Goal: Task Accomplishment & Management: Manage account settings

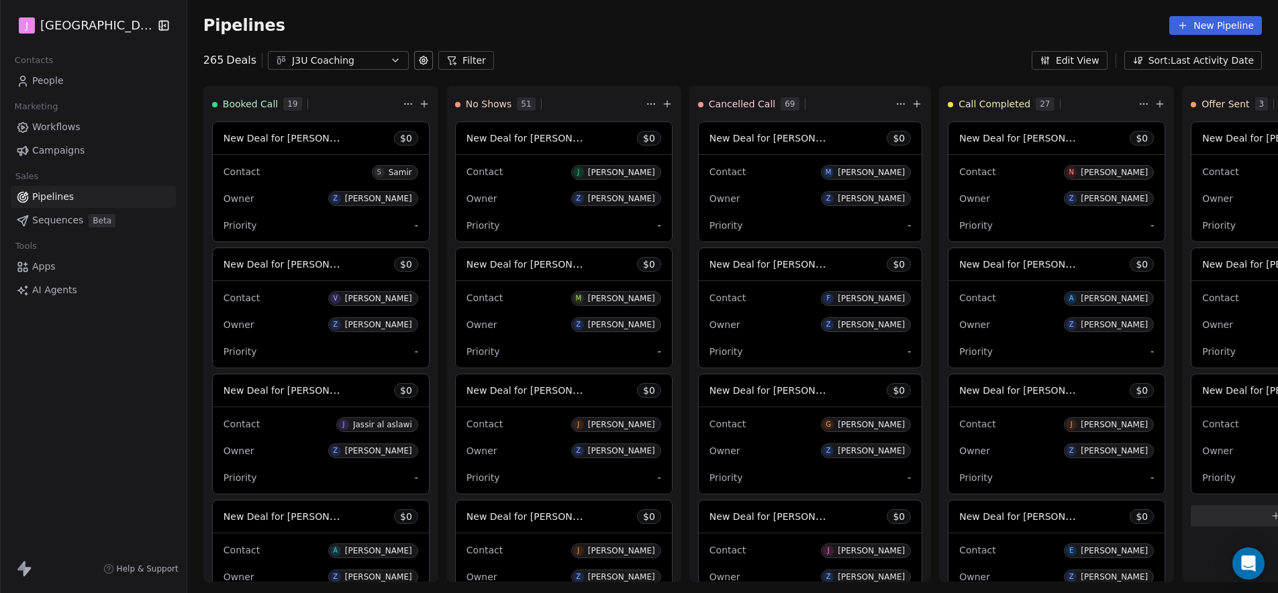
scroll to position [298, 0]
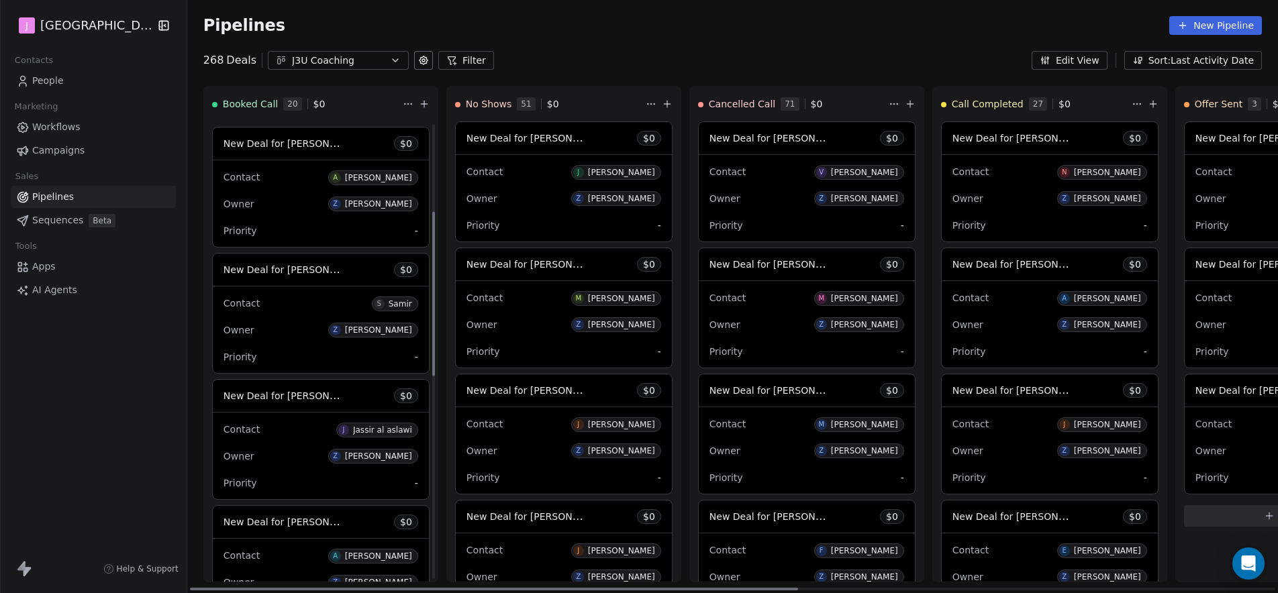
scroll to position [248, 0]
click at [295, 275] on span "New Deal for [PERSON_NAME]" at bounding box center [295, 268] width 142 height 13
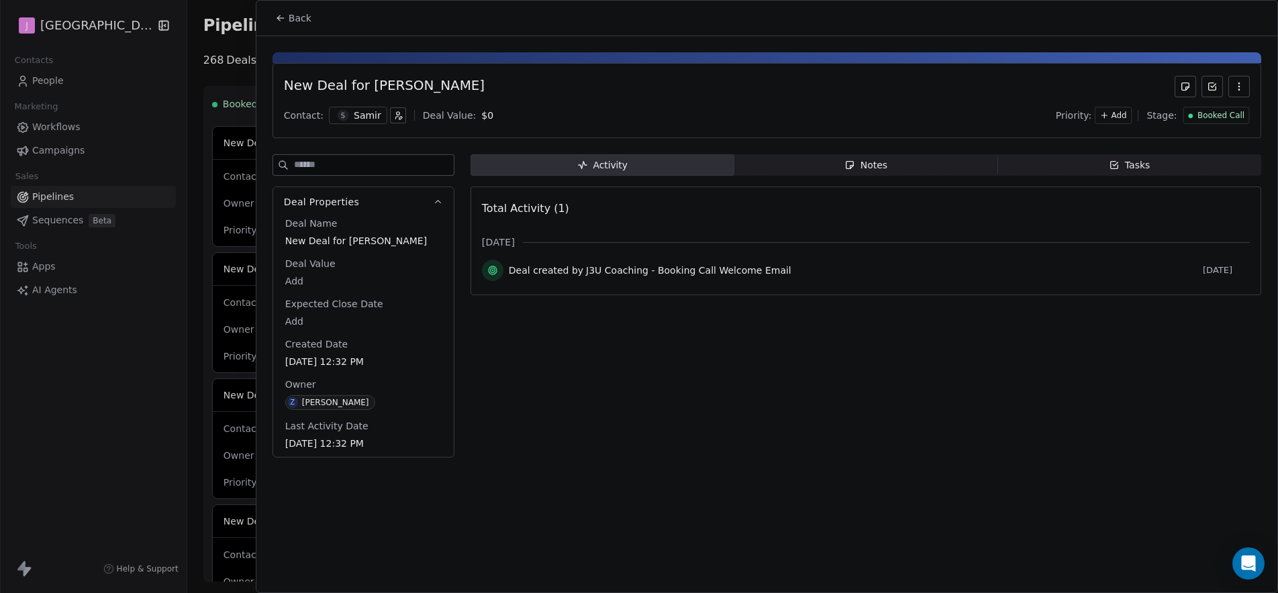
click at [1213, 117] on span "Booked Call" at bounding box center [1221, 115] width 47 height 11
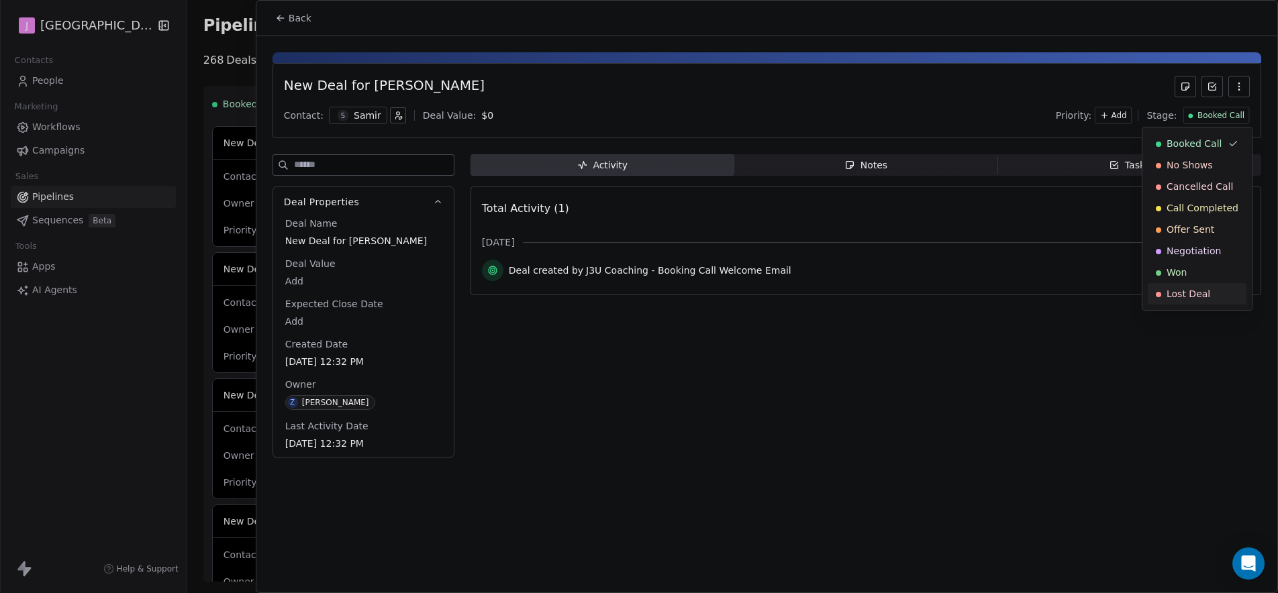
click at [1200, 299] on span "Lost Deal" at bounding box center [1189, 293] width 44 height 13
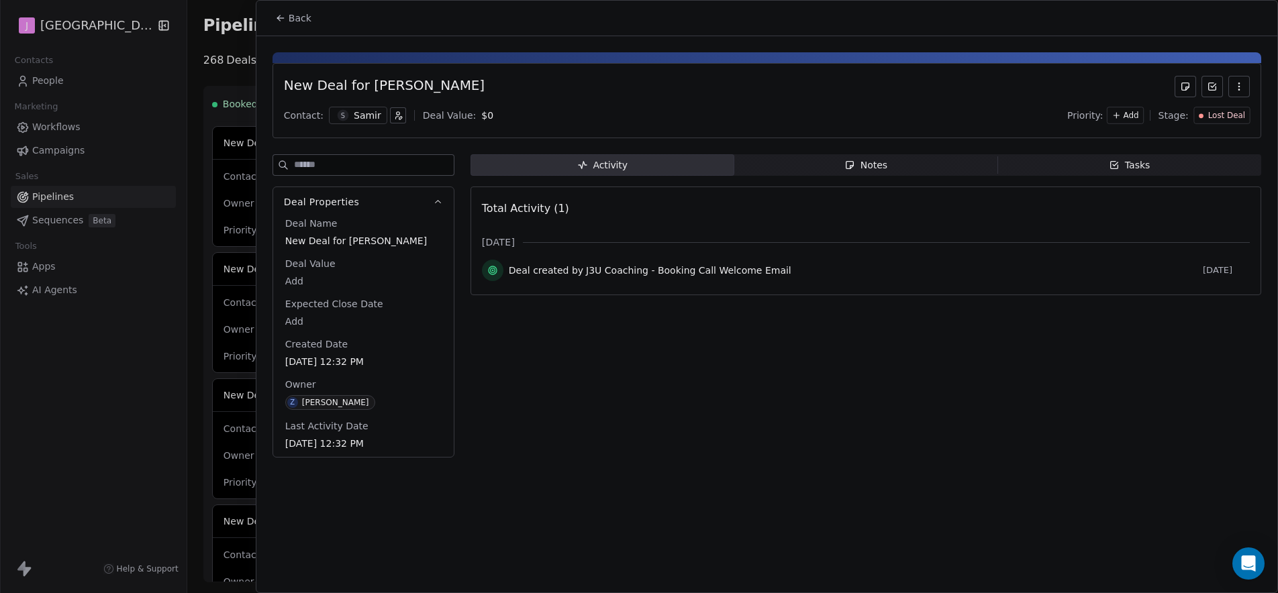
click at [317, 23] on button "Back" at bounding box center [293, 18] width 52 height 24
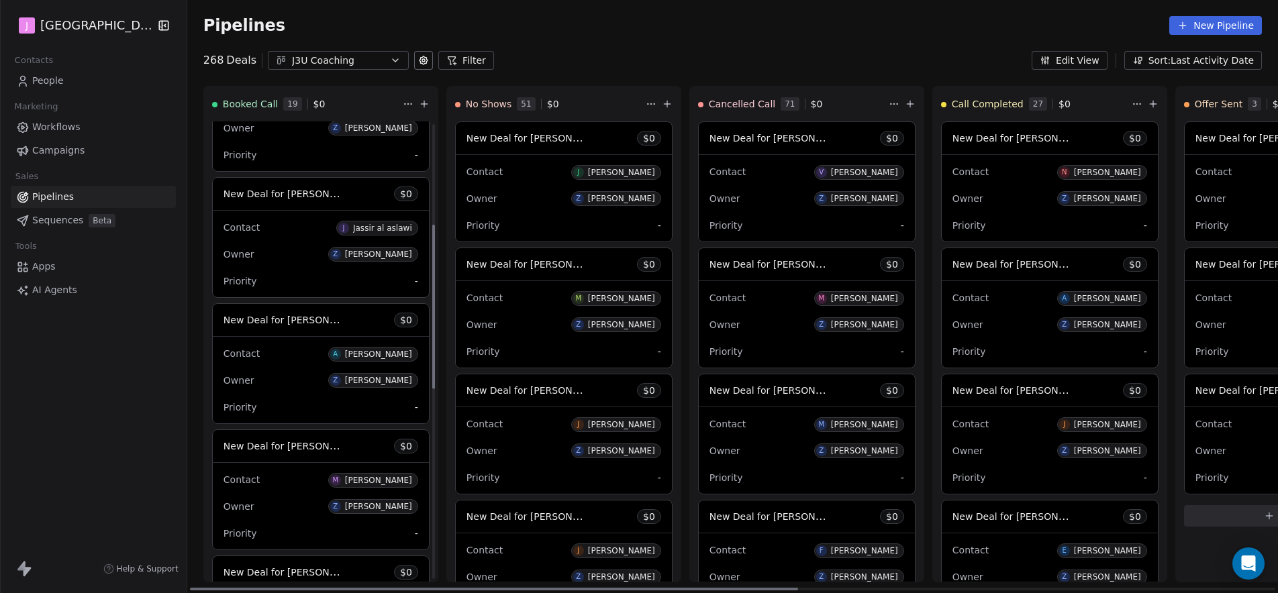
scroll to position [325, 0]
click at [309, 195] on span "New Deal for [PERSON_NAME] [PERSON_NAME]" at bounding box center [335, 191] width 223 height 13
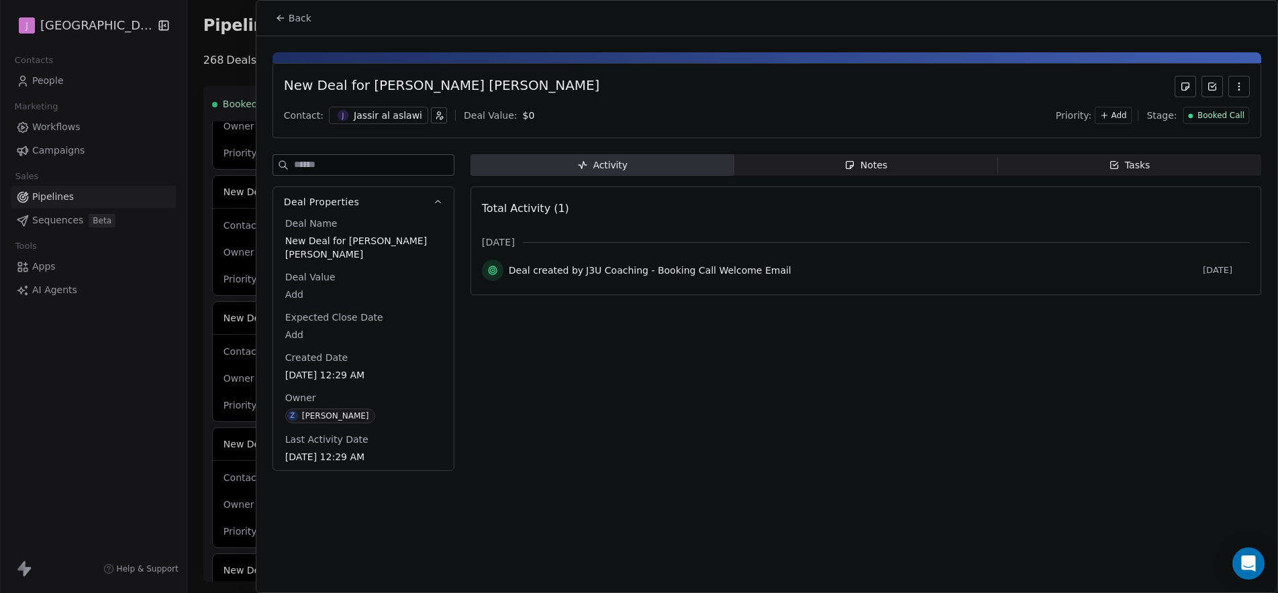
click at [1214, 119] on span "Booked Call" at bounding box center [1221, 115] width 47 height 11
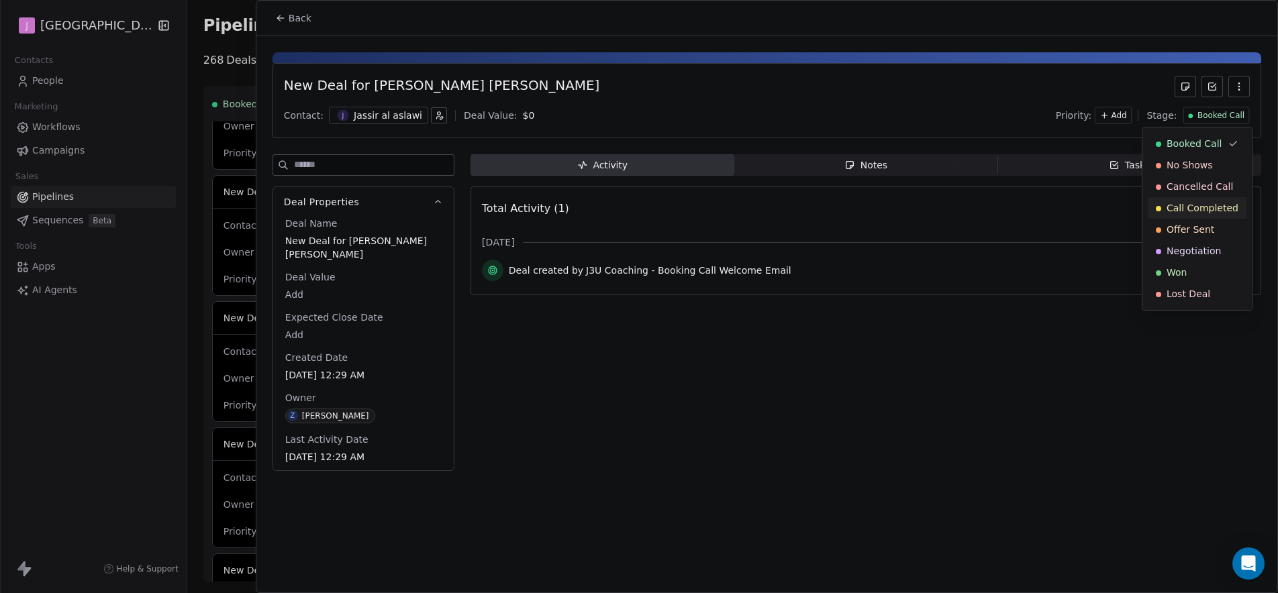
click at [1216, 209] on span "Call Completed" at bounding box center [1203, 207] width 72 height 13
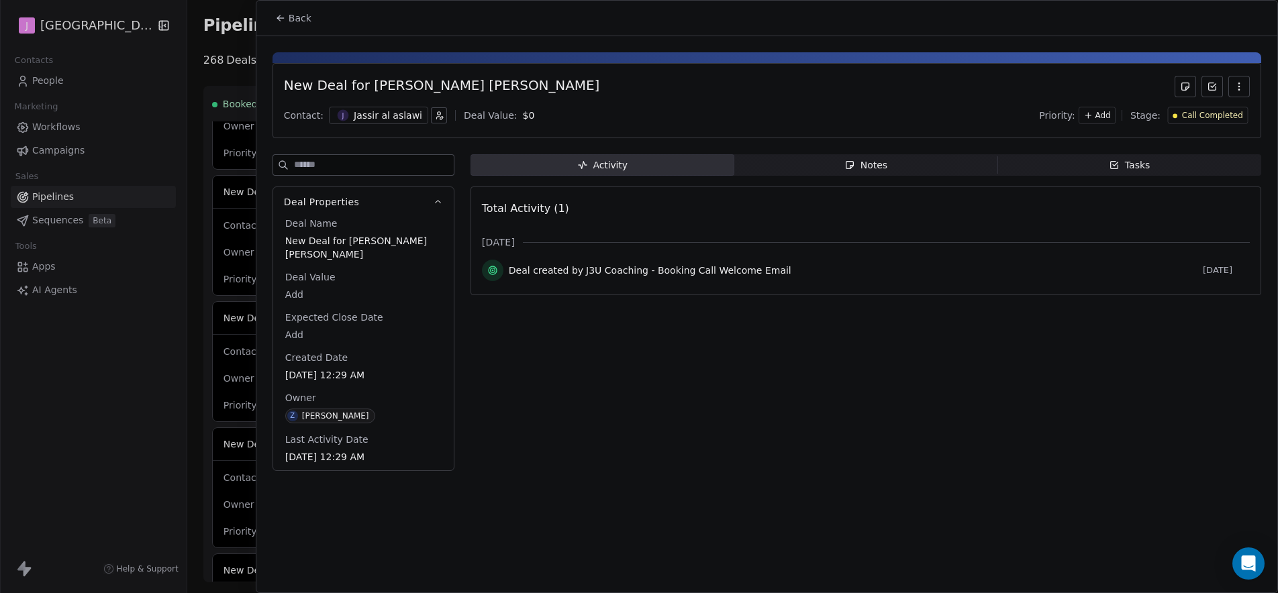
click at [290, 23] on span "Back" at bounding box center [300, 17] width 23 height 13
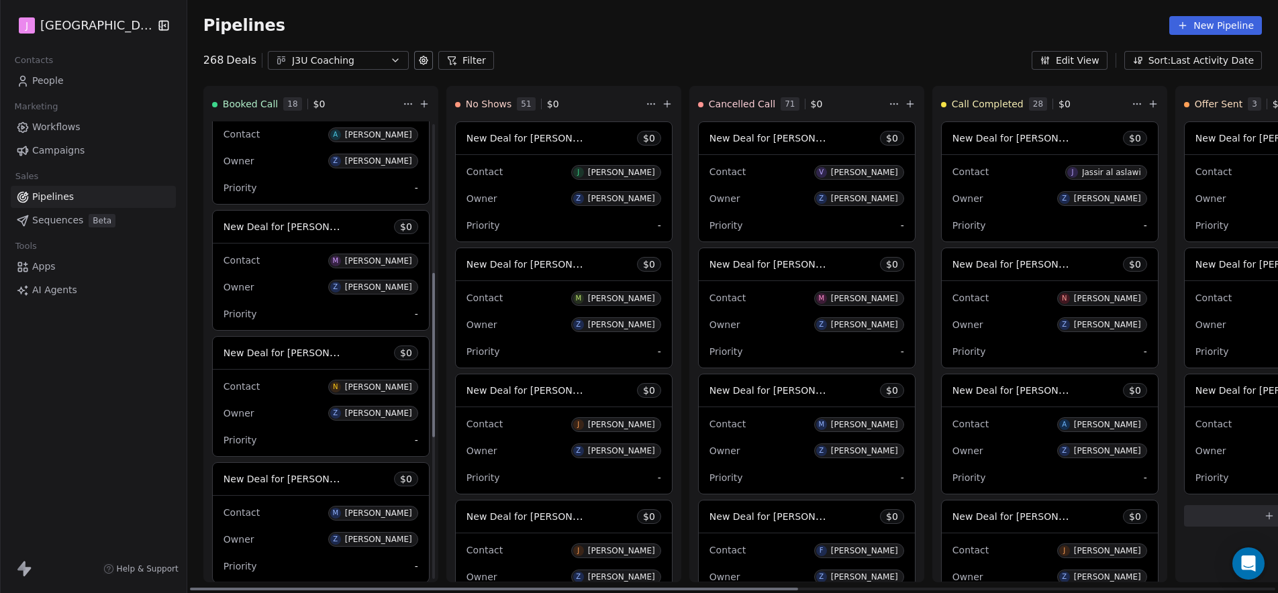
scroll to position [417, 0]
click at [316, 348] on span "New Deal for [PERSON_NAME]" at bounding box center [295, 352] width 142 height 13
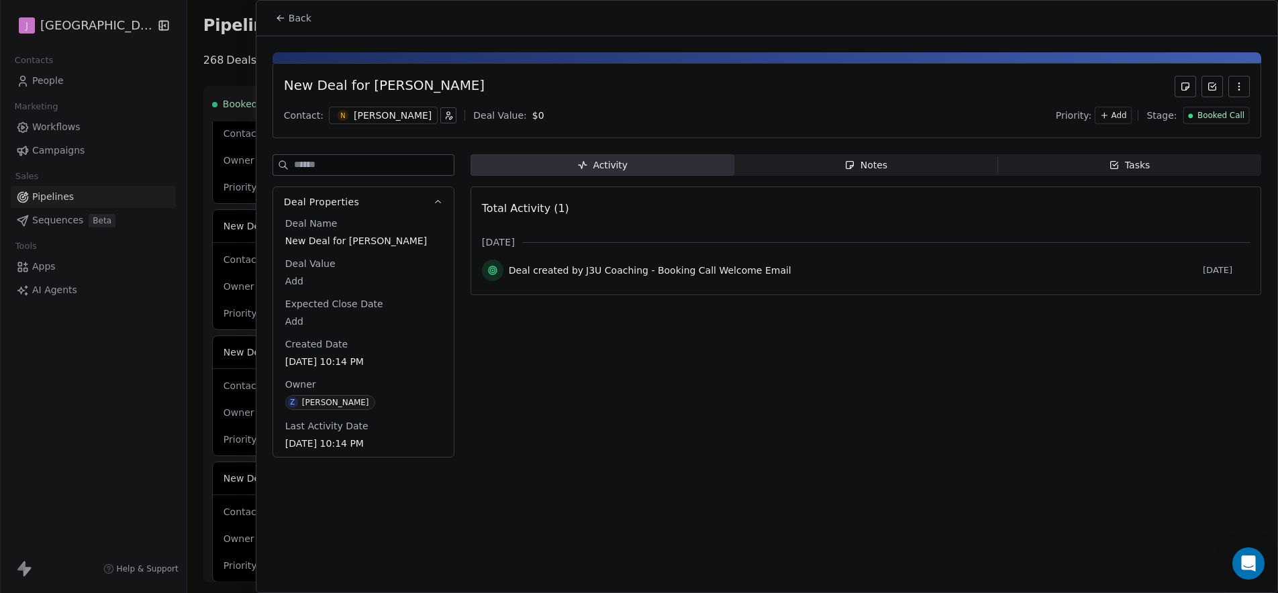
click at [1219, 111] on span "Booked Call" at bounding box center [1221, 115] width 47 height 11
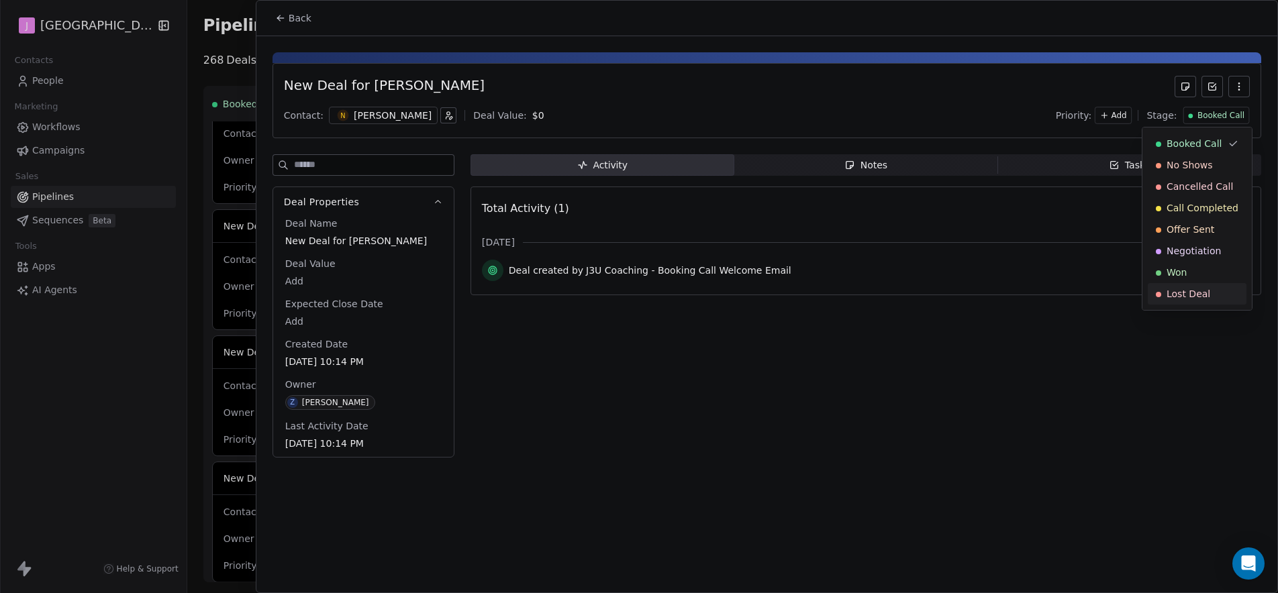
click at [1212, 297] on div "Lost Deal" at bounding box center [1197, 293] width 83 height 13
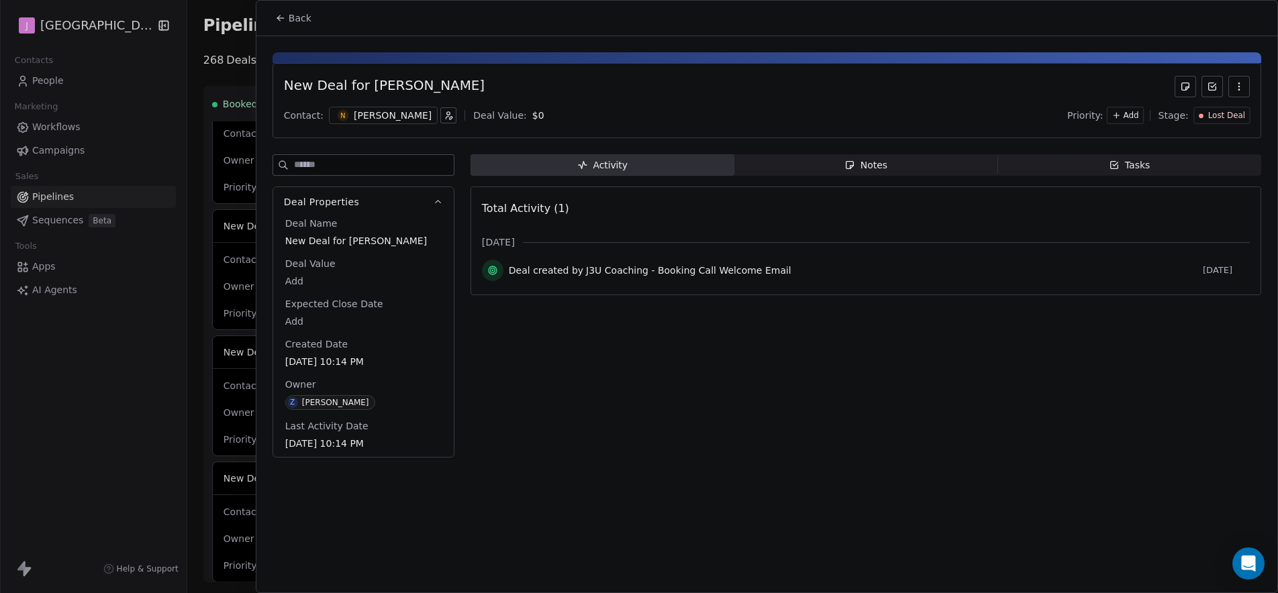
click at [297, 27] on button "Back" at bounding box center [293, 18] width 52 height 24
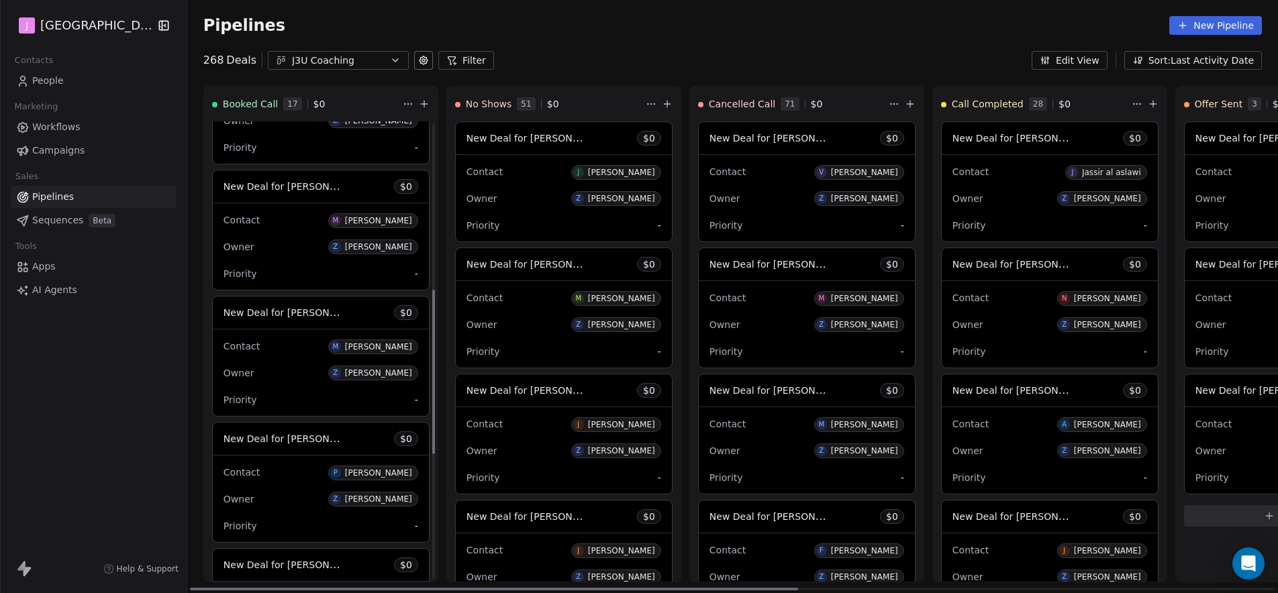
scroll to position [464, 0]
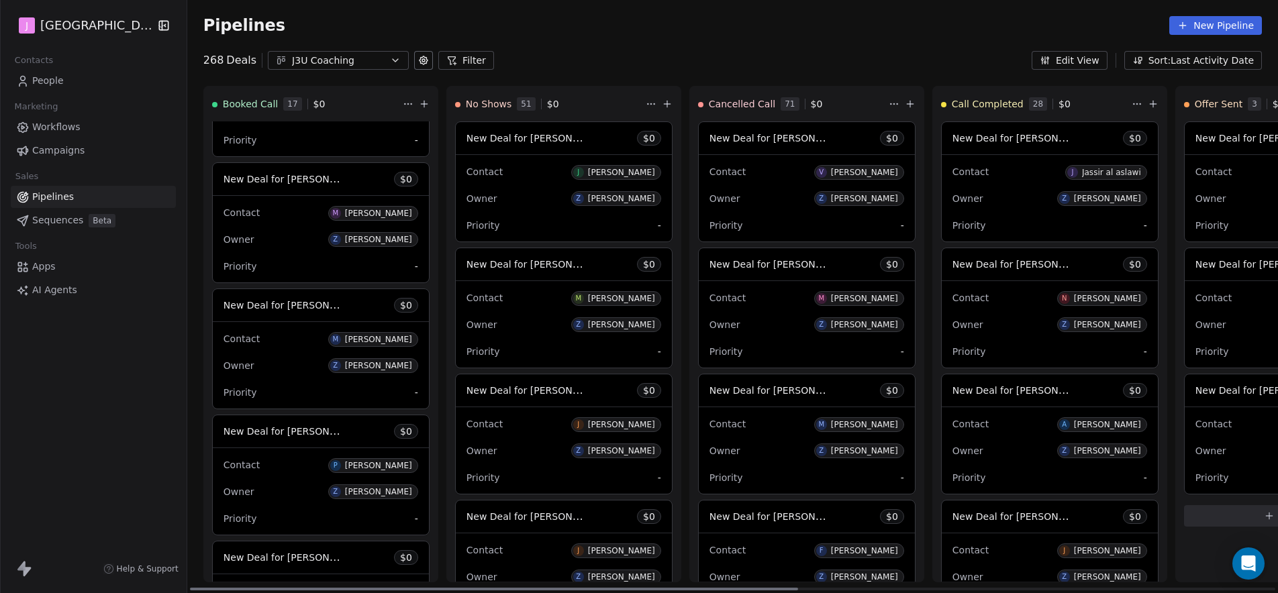
click at [307, 303] on span "New Deal for [PERSON_NAME]" at bounding box center [295, 305] width 142 height 13
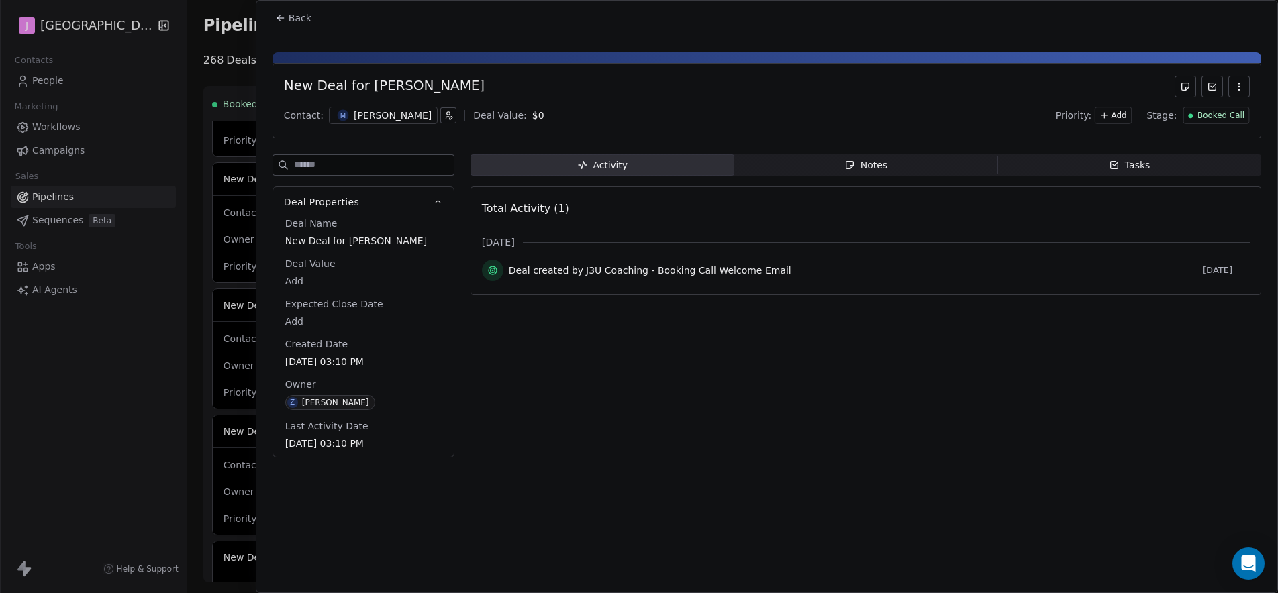
click at [1204, 123] on div "Booked Call" at bounding box center [1216, 115] width 66 height 17
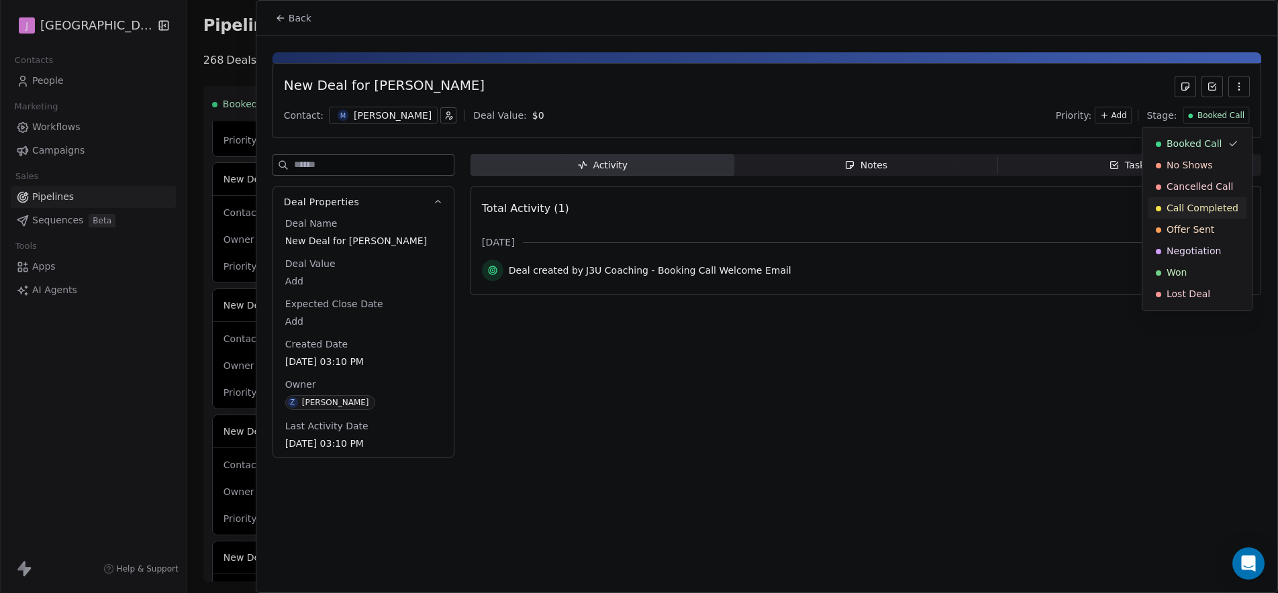
click at [1210, 201] on span "Call Completed" at bounding box center [1203, 207] width 72 height 13
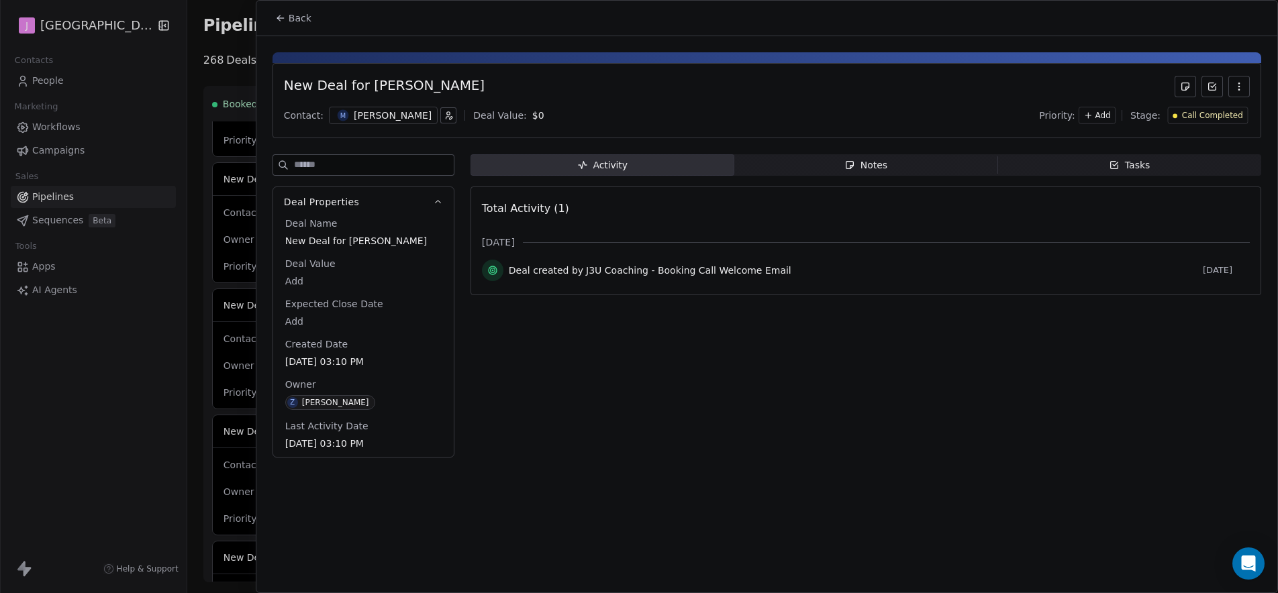
click at [1213, 123] on div "Call Completed" at bounding box center [1208, 115] width 81 height 17
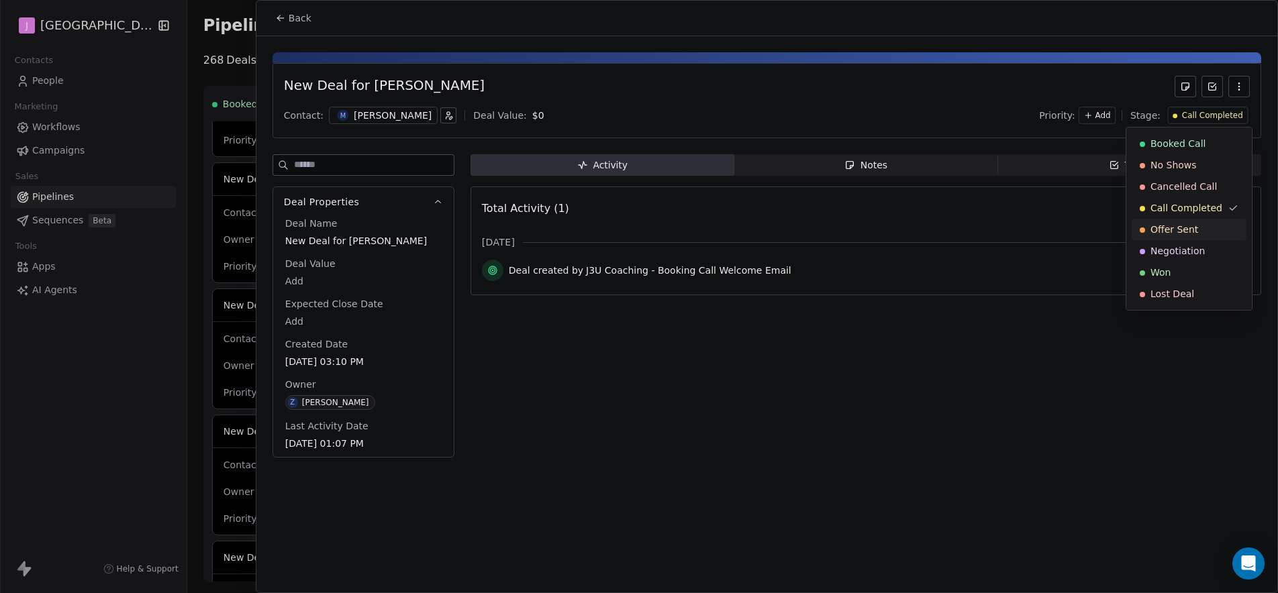
click at [1212, 227] on div "Offer Sent" at bounding box center [1189, 229] width 99 height 13
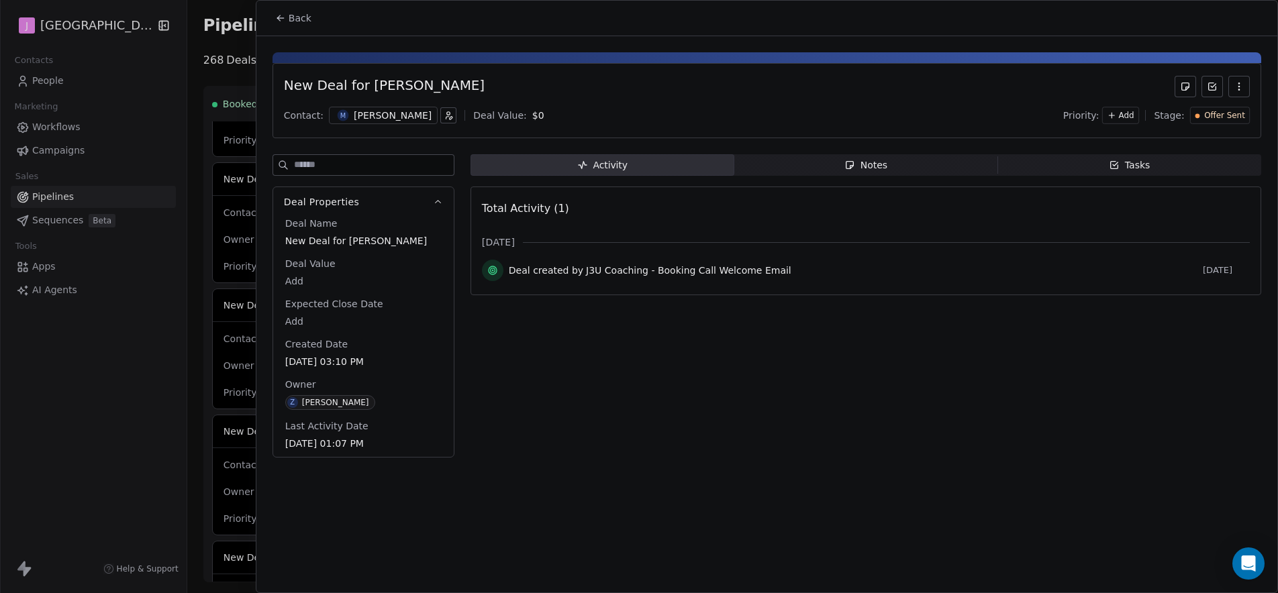
click at [299, 12] on span "Back" at bounding box center [300, 17] width 23 height 13
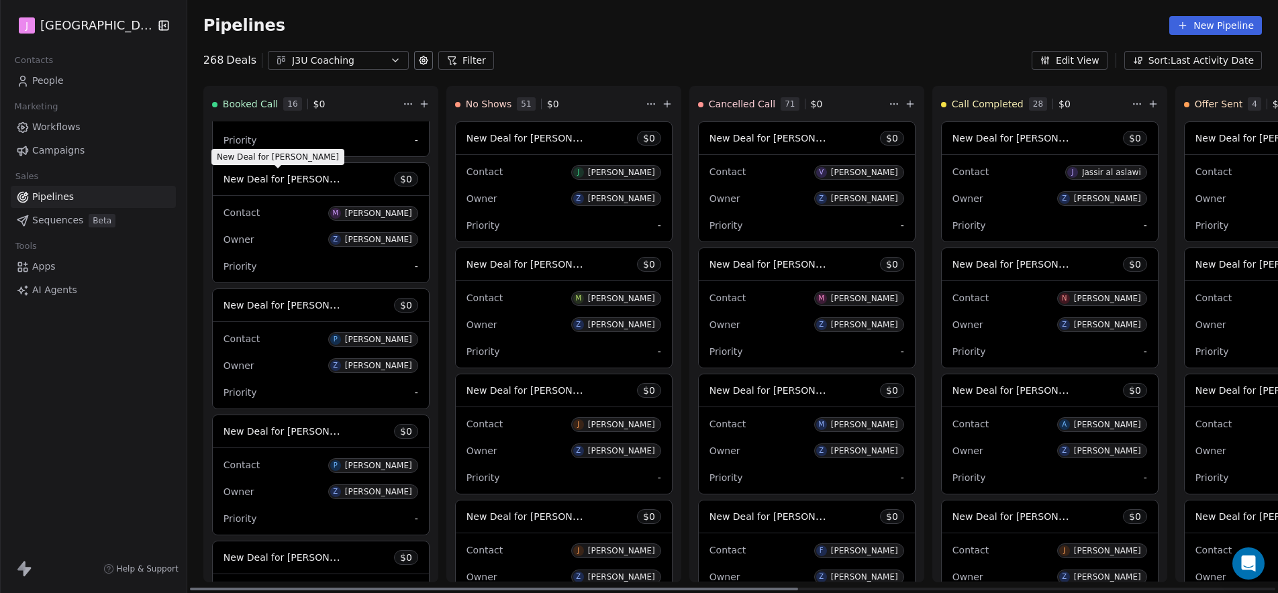
click at [311, 177] on span "New Deal for [PERSON_NAME]" at bounding box center [295, 179] width 142 height 13
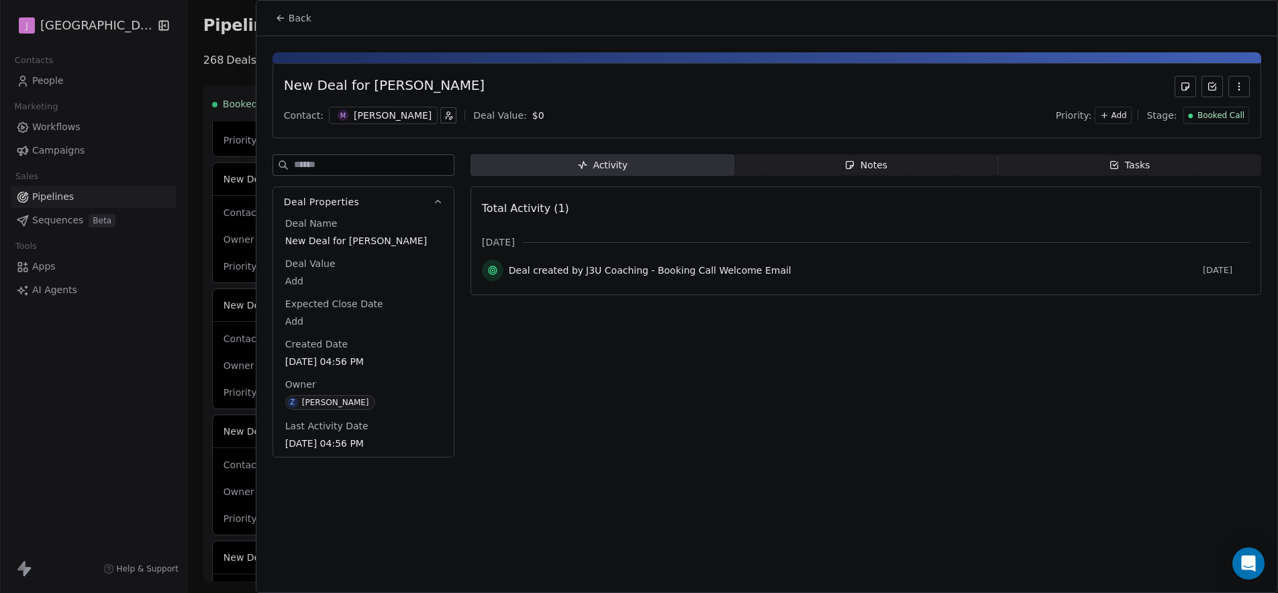
click at [1235, 110] on span "Booked Call" at bounding box center [1221, 115] width 47 height 11
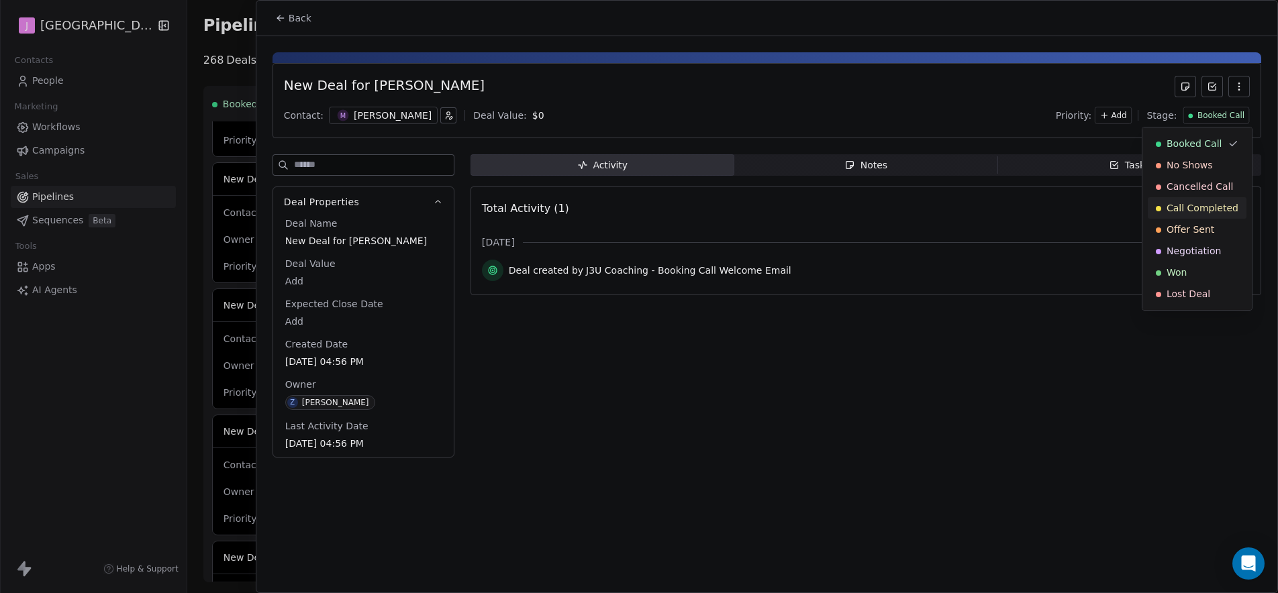
click at [1211, 205] on span "Call Completed" at bounding box center [1203, 207] width 72 height 13
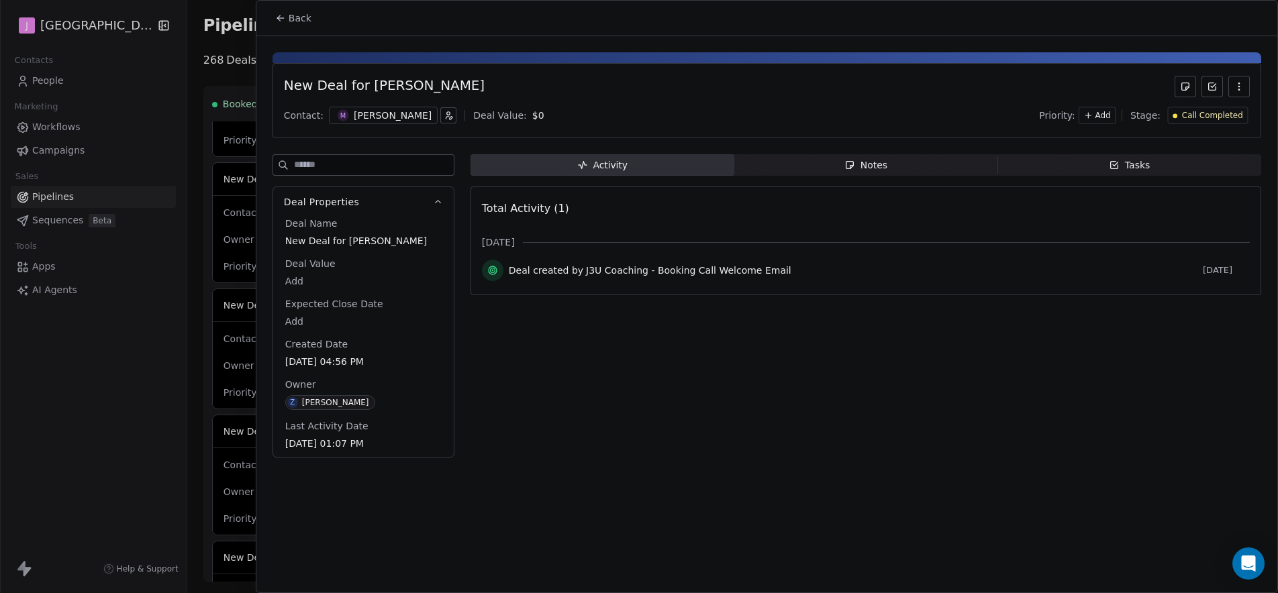
click at [296, 27] on button "Back" at bounding box center [293, 18] width 52 height 24
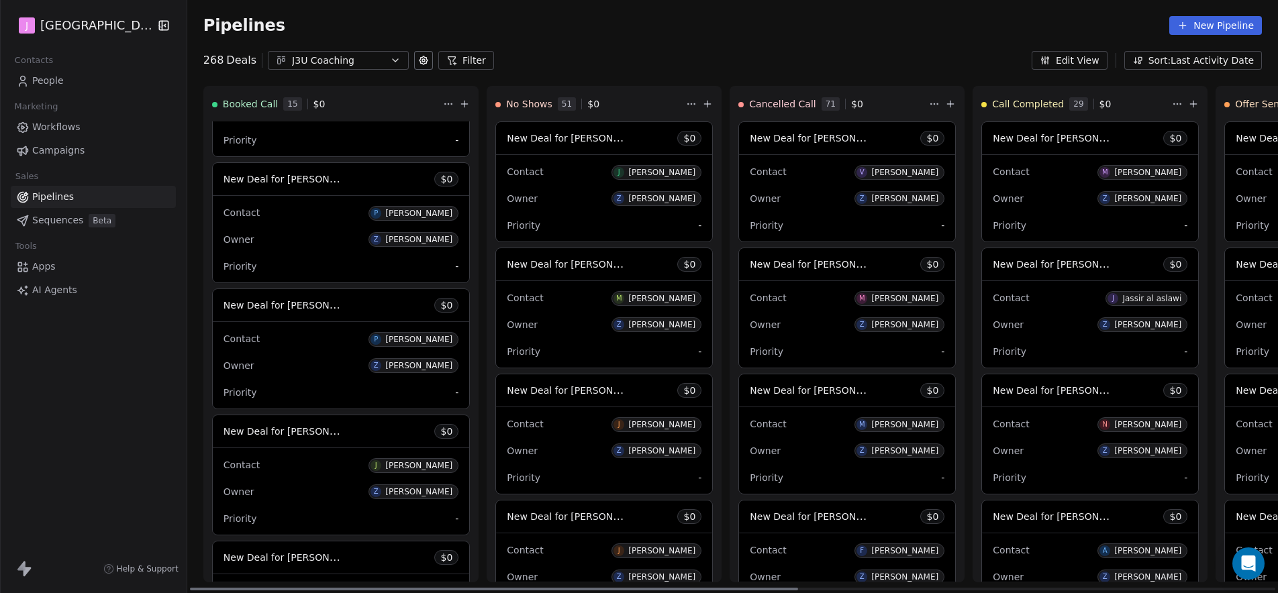
click at [318, 181] on span "New Deal for [PERSON_NAME]" at bounding box center [295, 179] width 142 height 13
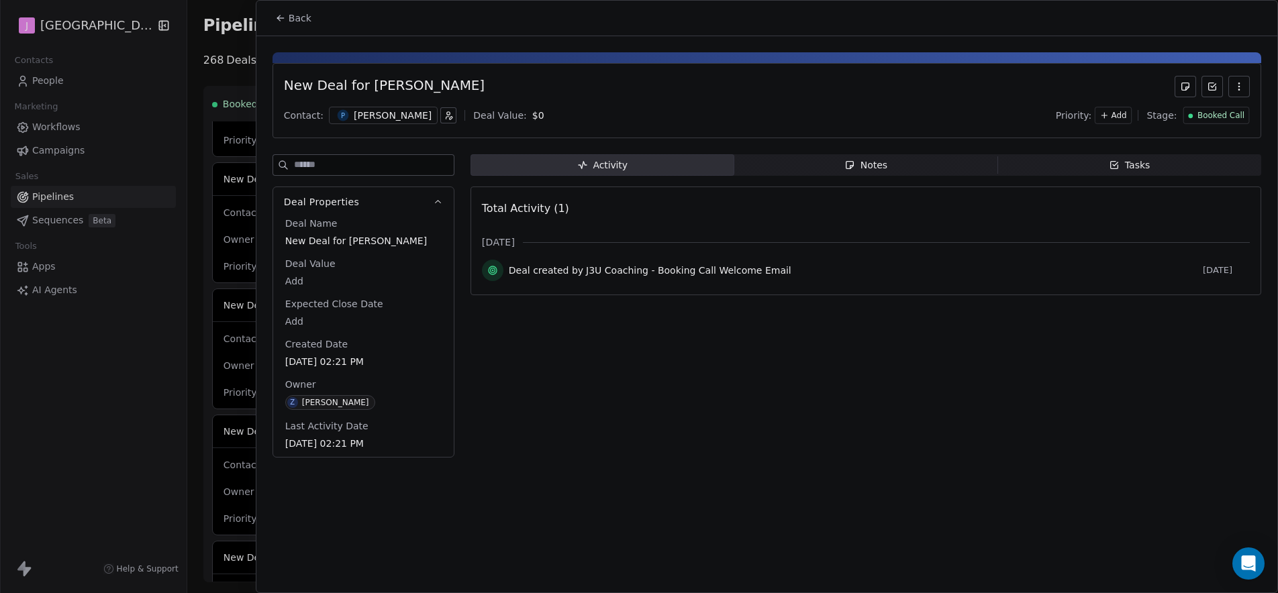
click at [1230, 114] on span "Booked Call" at bounding box center [1221, 115] width 47 height 11
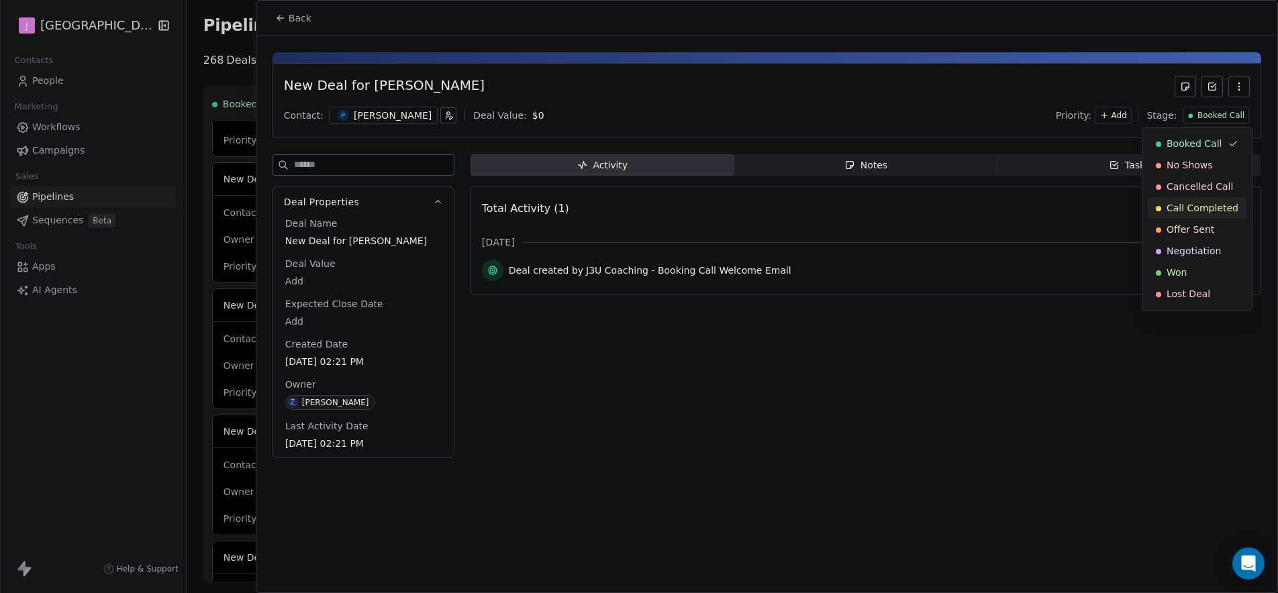
click at [1200, 207] on span "Call Completed" at bounding box center [1203, 207] width 72 height 13
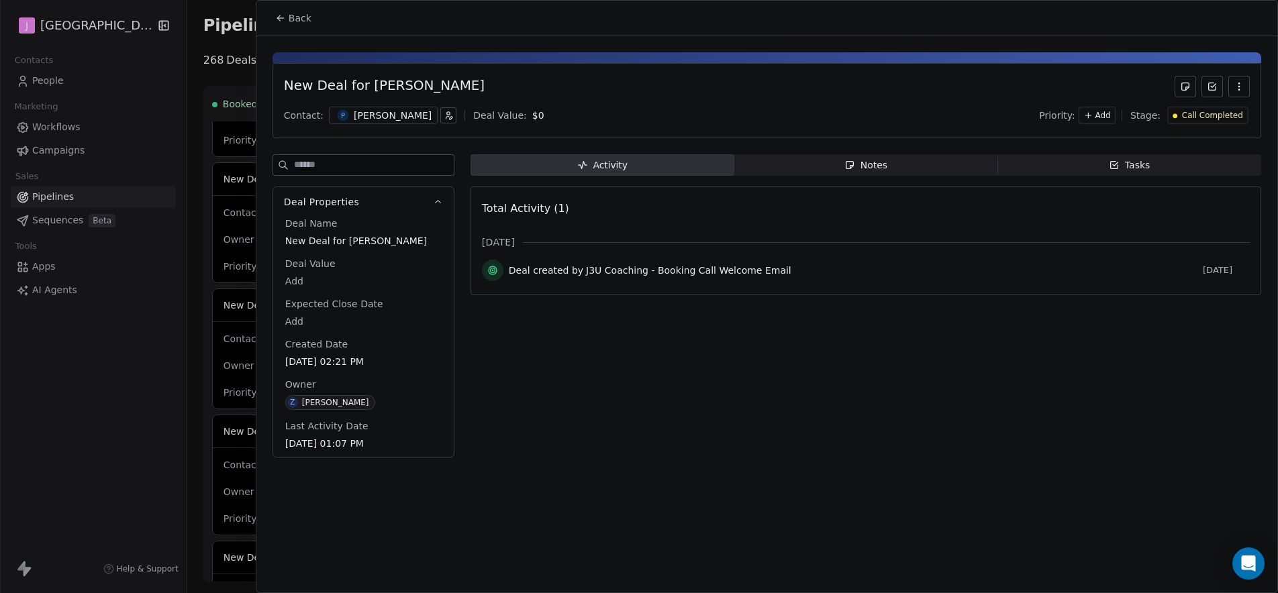
click at [291, 32] on div "Back" at bounding box center [766, 18] width 1021 height 35
click at [289, 21] on span "Back" at bounding box center [300, 17] width 23 height 13
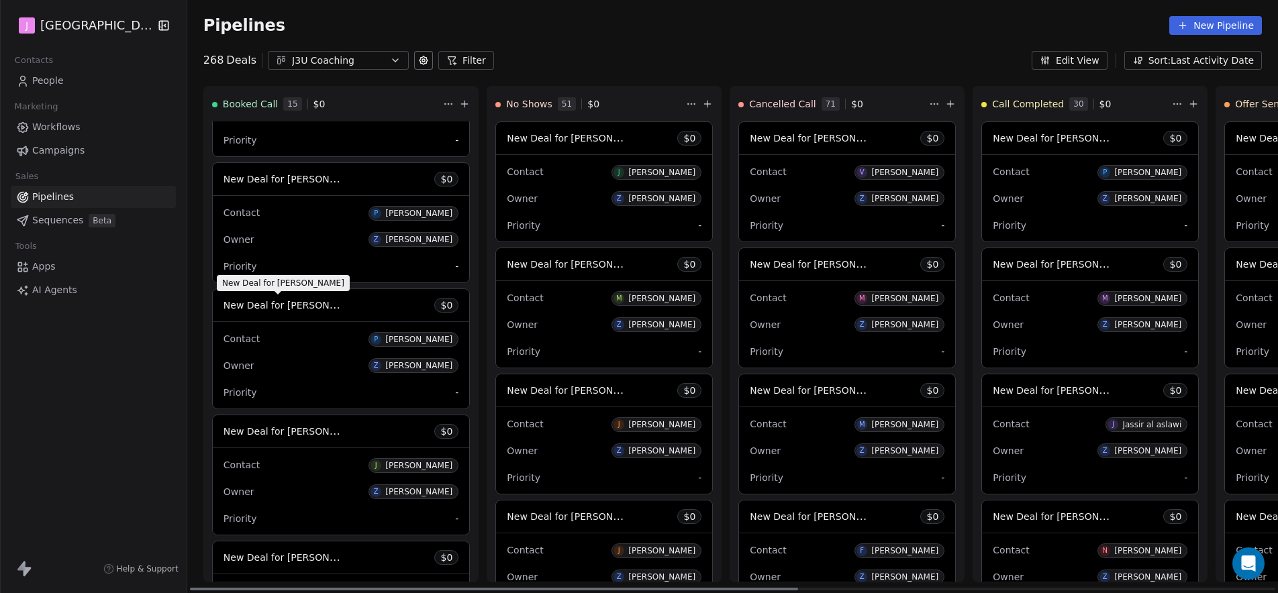
click at [294, 304] on span "New Deal for [PERSON_NAME]" at bounding box center [295, 305] width 142 height 13
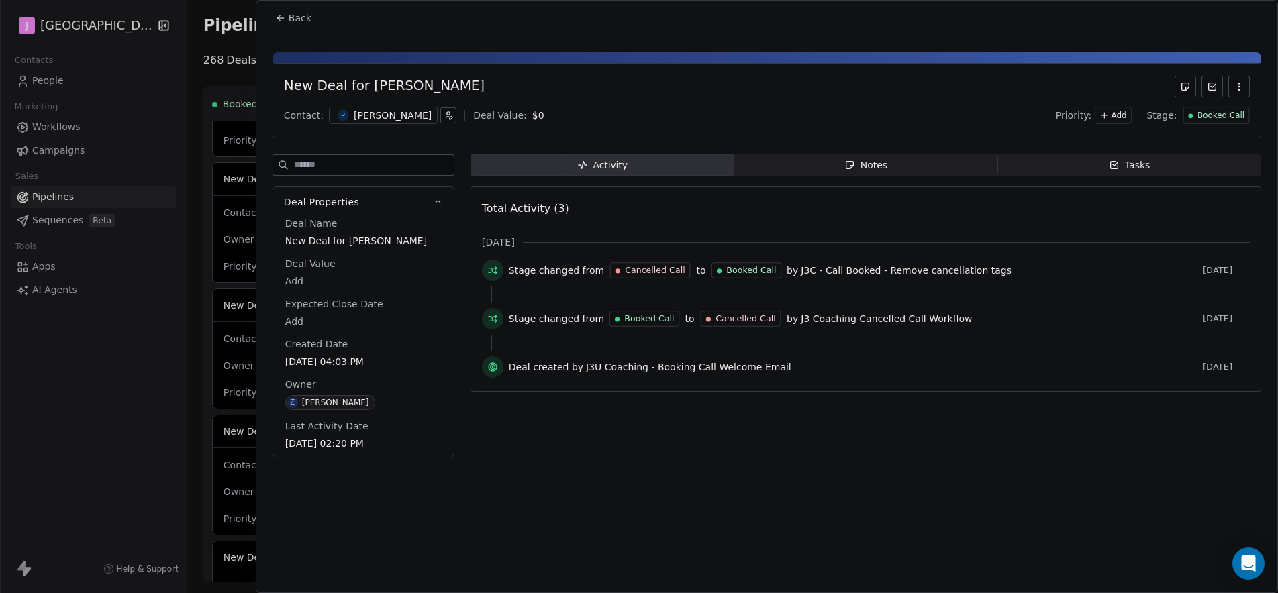
click at [1226, 117] on span "Booked Call" at bounding box center [1221, 115] width 47 height 11
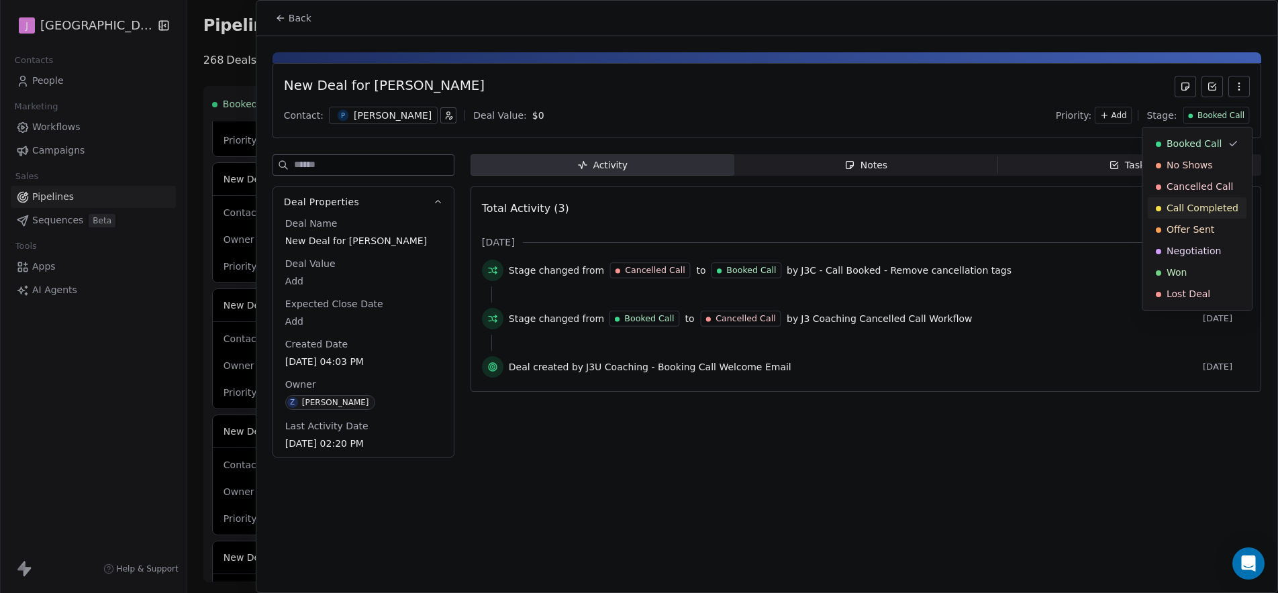
click at [1218, 213] on span "Call Completed" at bounding box center [1203, 207] width 72 height 13
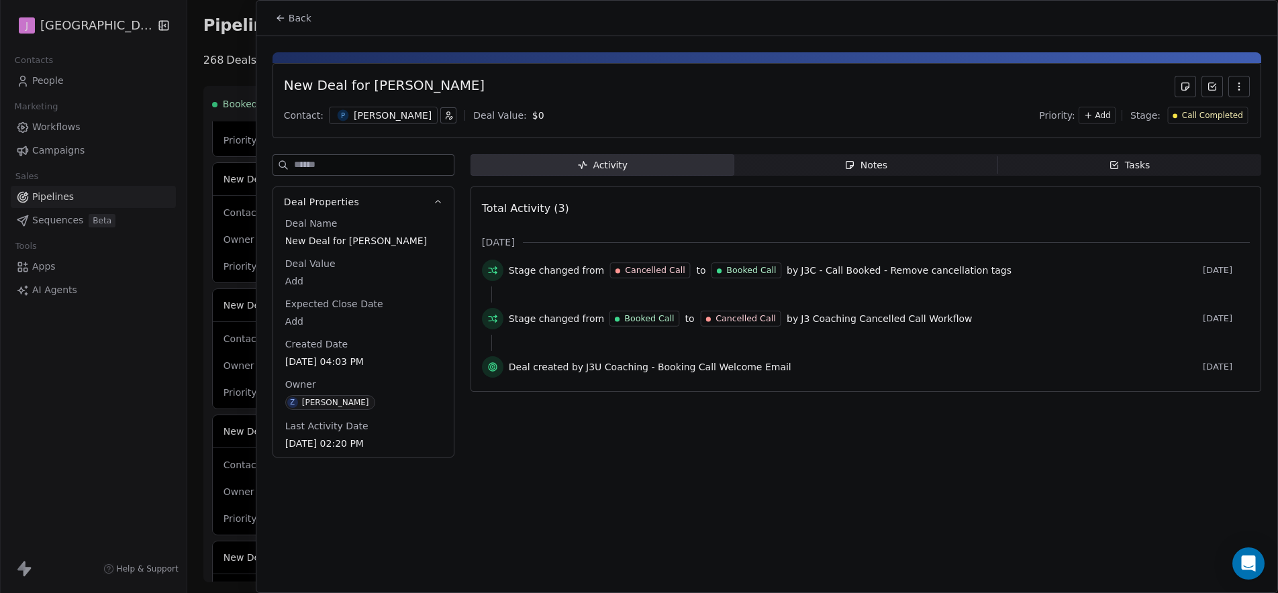
click at [303, 18] on span "Back" at bounding box center [300, 17] width 23 height 13
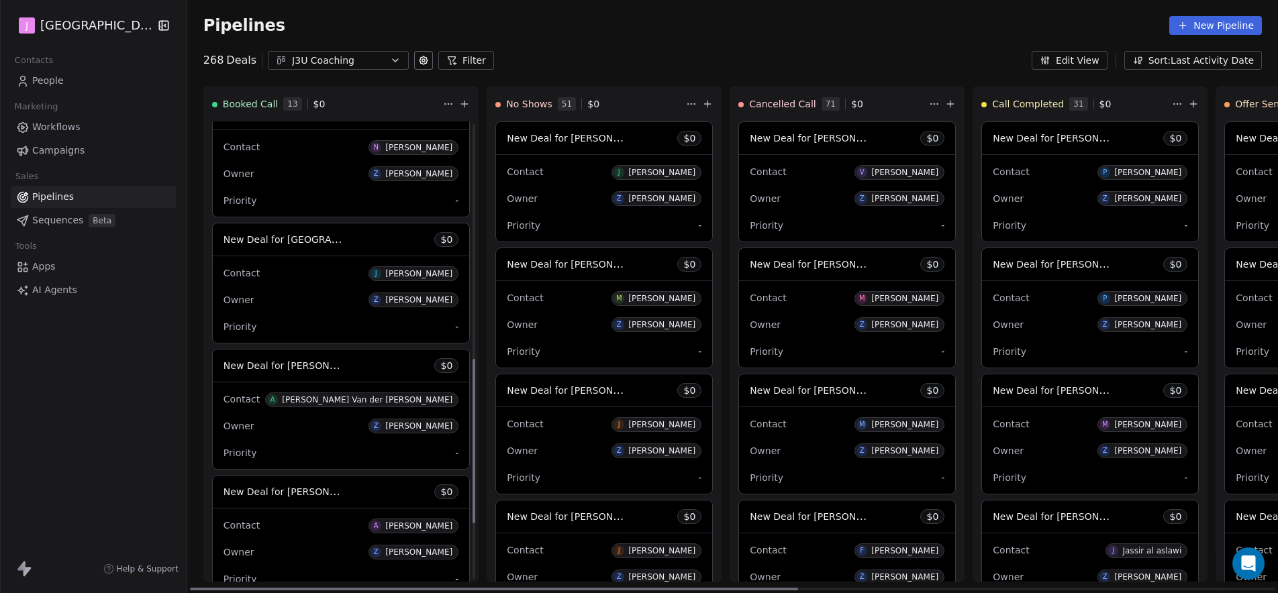
scroll to position [657, 0]
click at [322, 238] on span "New Deal for Jannicke Kirkelund" at bounding box center [305, 238] width 162 height 13
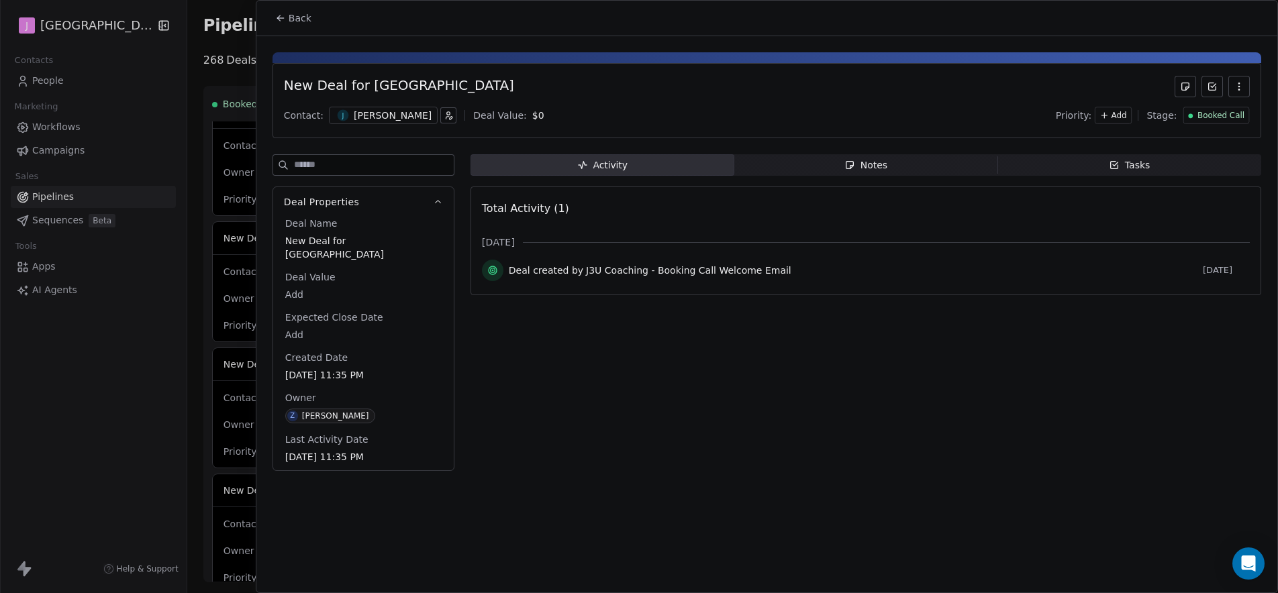
click at [1200, 119] on span "Booked Call" at bounding box center [1221, 115] width 47 height 11
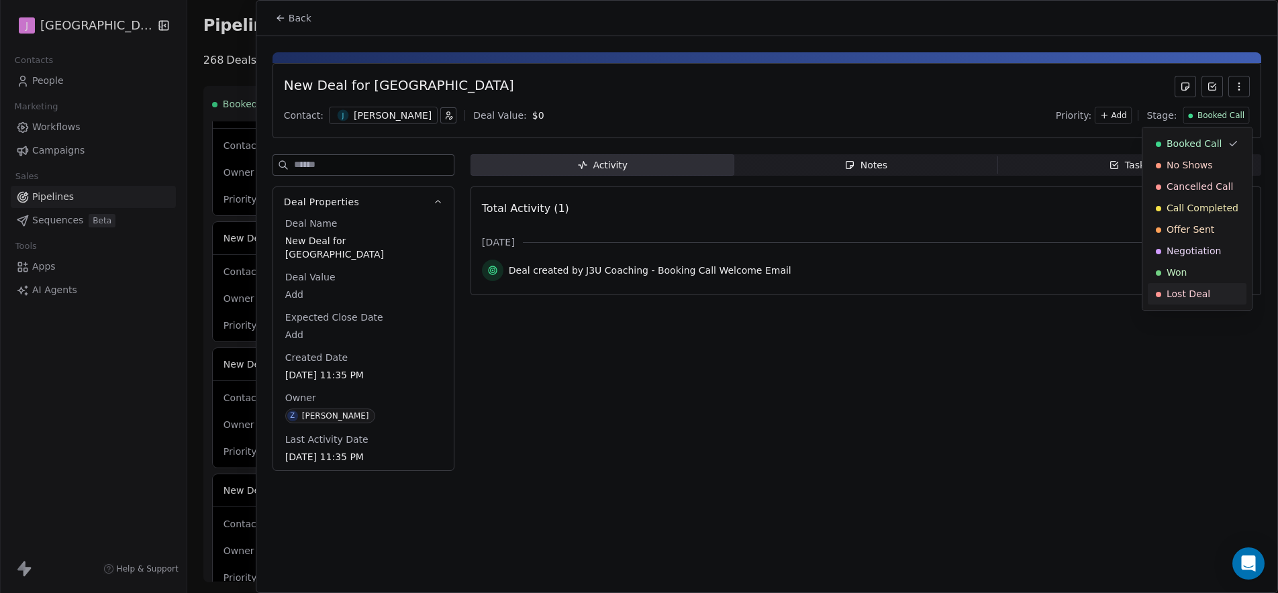
click at [1184, 291] on span "Lost Deal" at bounding box center [1189, 293] width 44 height 13
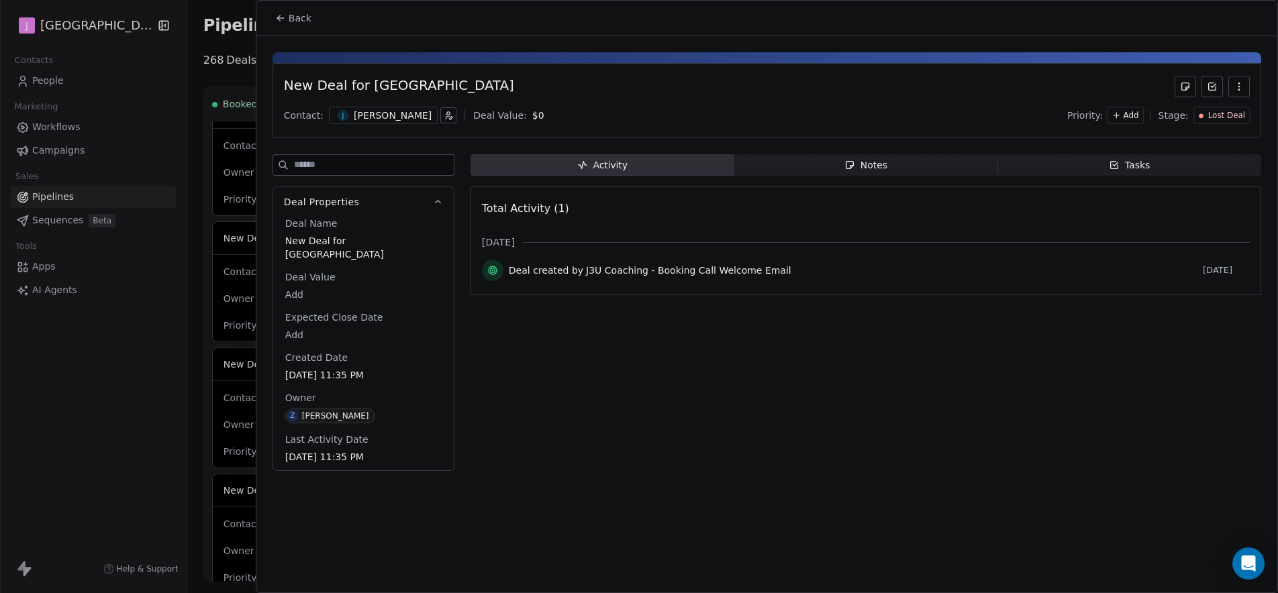
click at [298, 20] on span "Back" at bounding box center [300, 17] width 23 height 13
